Goal: Task Accomplishment & Management: Manage account settings

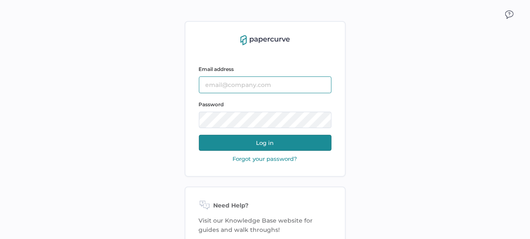
type input "[PERSON_NAME][EMAIL_ADDRESS][PERSON_NAME][DOMAIN_NAME]"
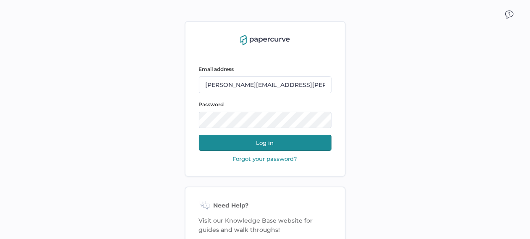
click at [258, 141] on button "Log in" at bounding box center [265, 143] width 133 height 16
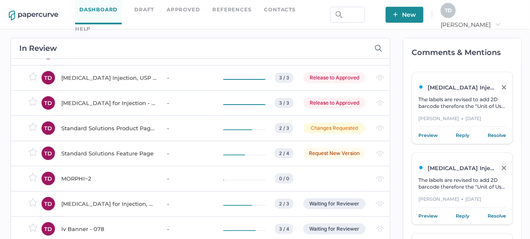
scroll to position [1726, 0]
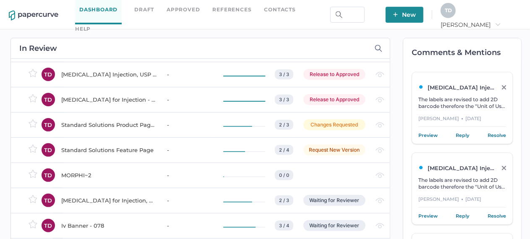
click at [159, 124] on td "-" at bounding box center [187, 124] width 56 height 25
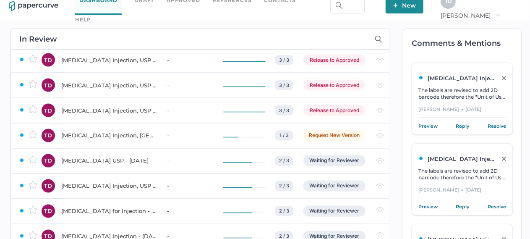
scroll to position [0, 0]
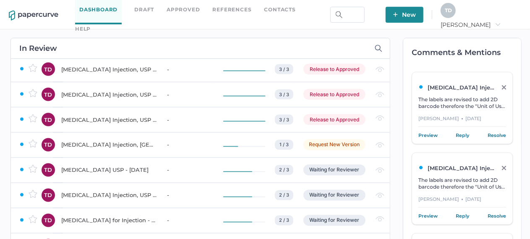
click at [389, 94] on div "In Review owner LF LF TD TD JK JK JK TD TD TD TD TD TD TD TD TD TD TD TD TD TD …" at bounding box center [266, 184] width 520 height 310
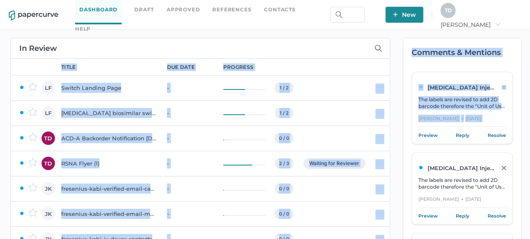
click at [393, 79] on div "Comments & Mentions Heparin Sodium Injection, USP - April 15, 2021 The labels a…" at bounding box center [458, 184] width 136 height 310
click at [426, 46] on div "Comments & Mentions" at bounding box center [462, 50] width 118 height 25
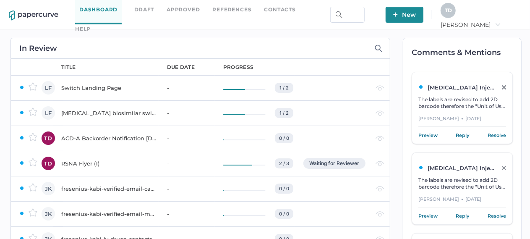
click at [389, 75] on div "In Review owner LF LF TD TD JK JK JK TD TD TD TD TD TD TD TD TD TD TD TD TD TD …" at bounding box center [266, 184] width 520 height 310
drag, startPoint x: 387, startPoint y: 58, endPoint x: 499, endPoint y: 50, distance: 112.7
click at [387, 58] on div "In Review owner LF LF TD TD JK JK JK TD TD TD TD TD TD TD TD TD TD TD TD TD TD …" at bounding box center [198, 184] width 384 height 310
click at [425, 62] on div "Comments & Mentions" at bounding box center [462, 50] width 118 height 25
click at [488, 49] on h2 "Comments & Mentions" at bounding box center [467, 53] width 110 height 8
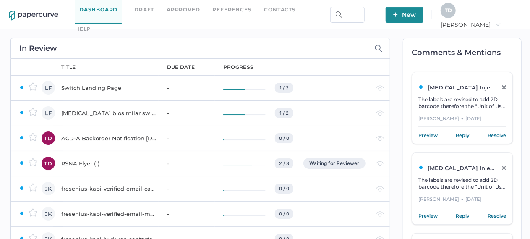
click at [499, 50] on h2 "Comments & Mentions" at bounding box center [467, 53] width 110 height 8
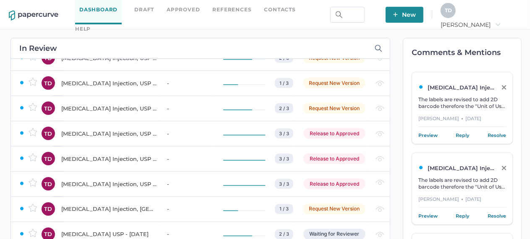
scroll to position [692, 0]
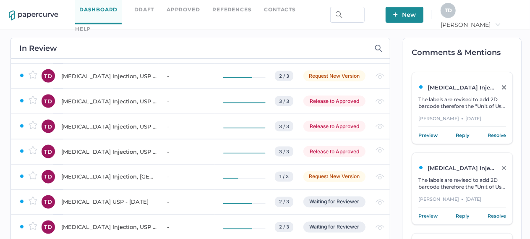
click at [391, 94] on div "Comments & Mentions Heparin Sodium Injection, USP - April 15, 2021 The labels a…" at bounding box center [458, 184] width 136 height 310
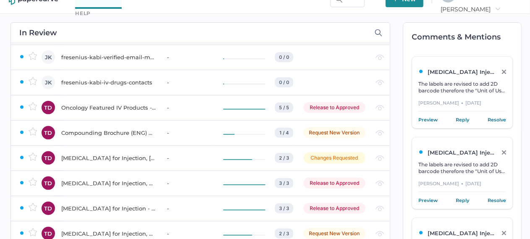
scroll to position [136, 0]
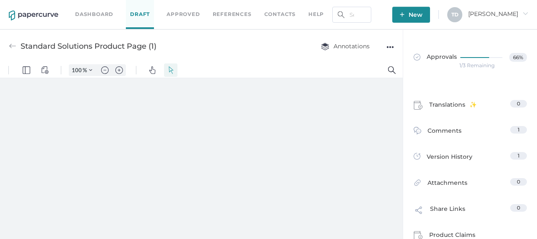
type input "136"
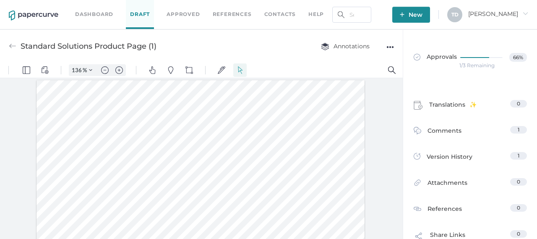
drag, startPoint x: 397, startPoint y: 85, endPoint x: 400, endPoint y: 99, distance: 13.7
click at [400, 99] on div at bounding box center [201, 160] width 403 height 165
drag, startPoint x: 398, startPoint y: 148, endPoint x: 398, endPoint y: 203, distance: 55.0
click at [398, 203] on div at bounding box center [201, 160] width 403 height 165
